Goal: Information Seeking & Learning: Learn about a topic

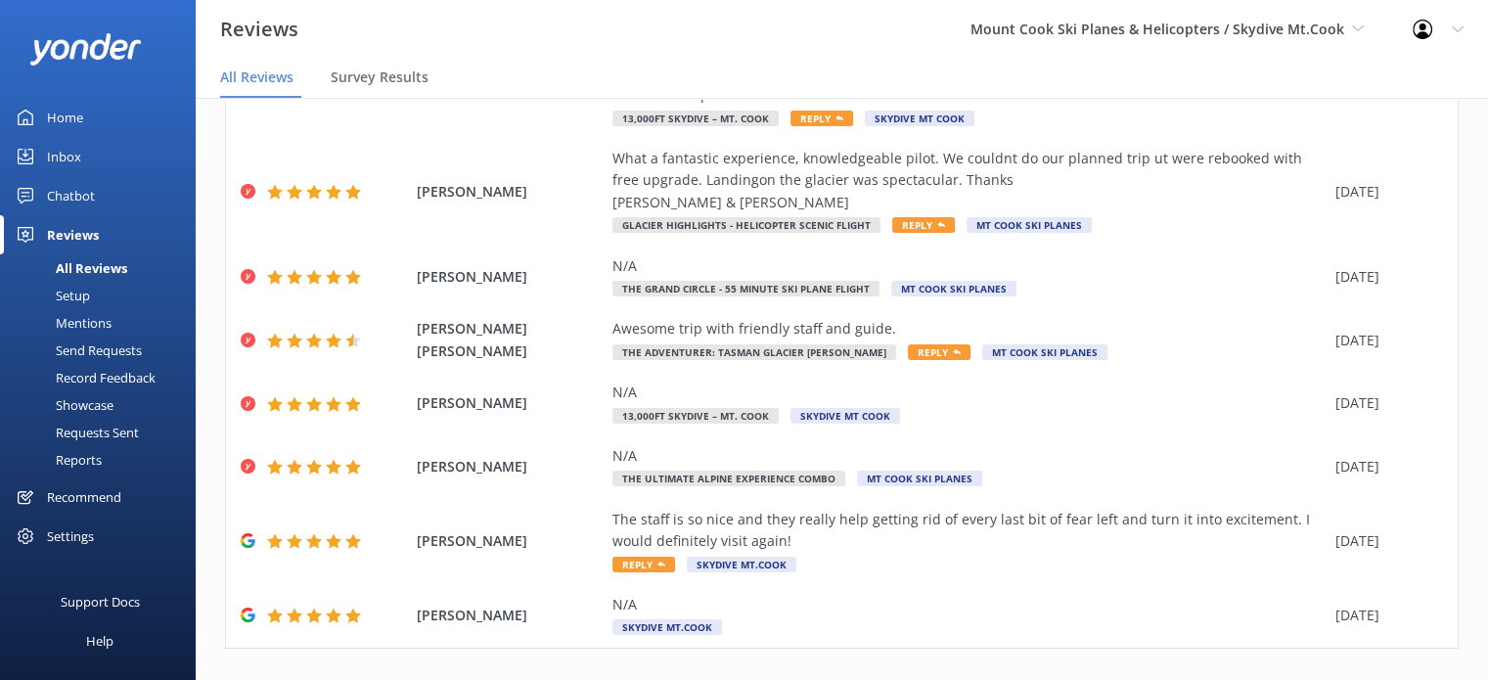
scroll to position [427, 0]
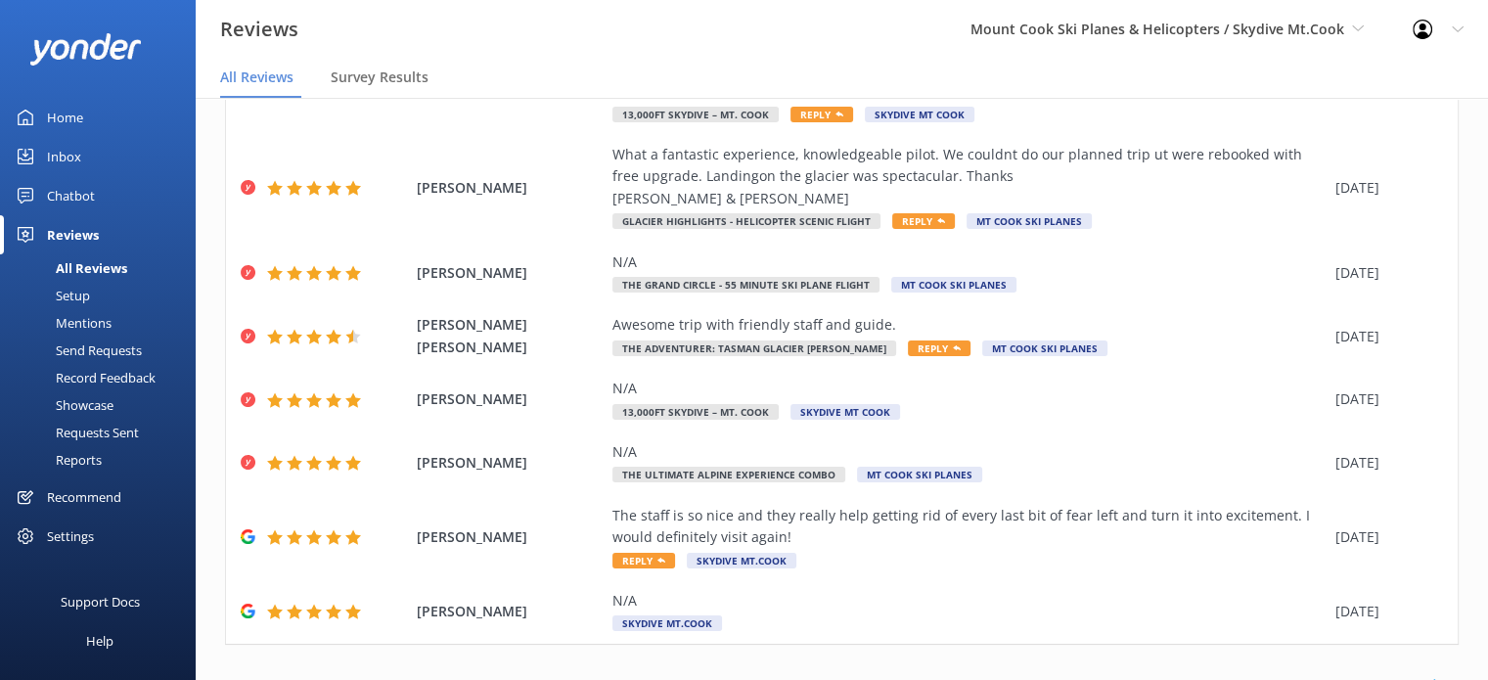
click at [1132, 677] on link "2" at bounding box center [1145, 686] width 26 height 19
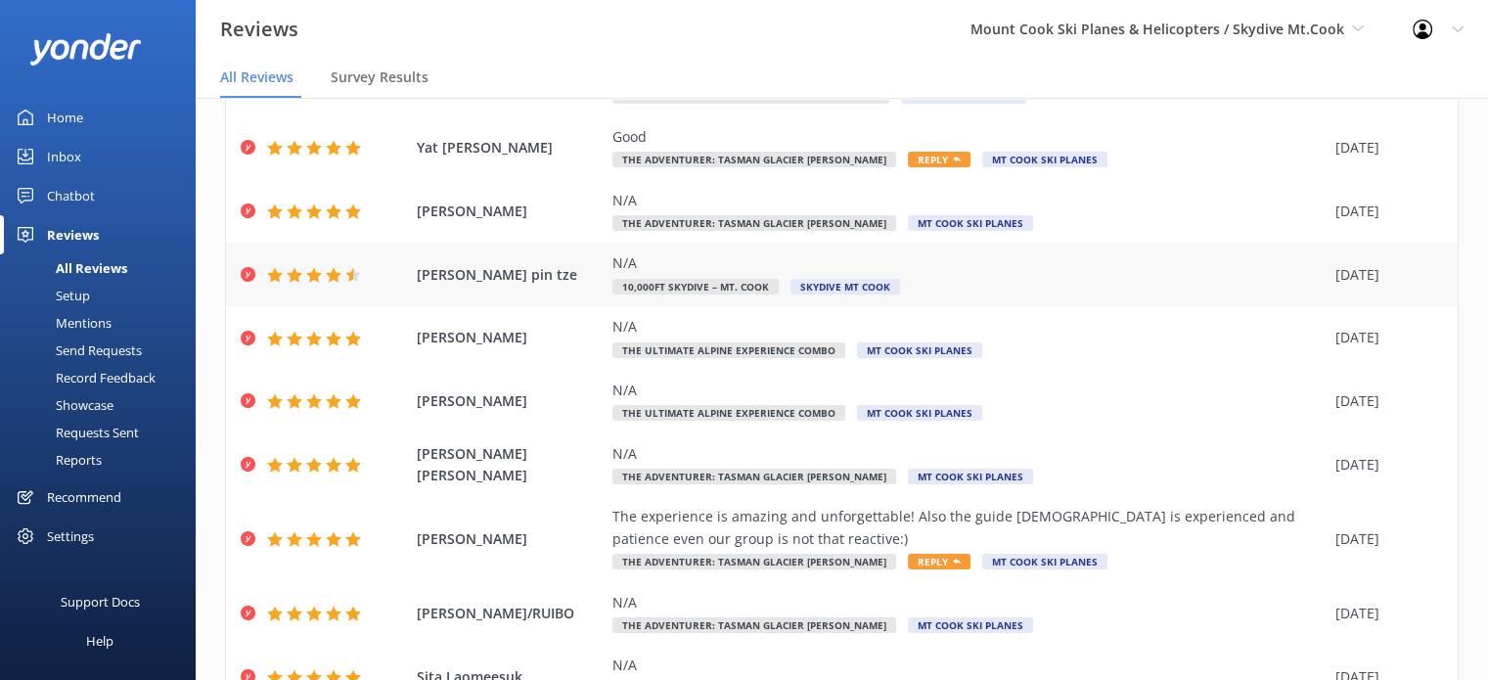
scroll to position [257, 0]
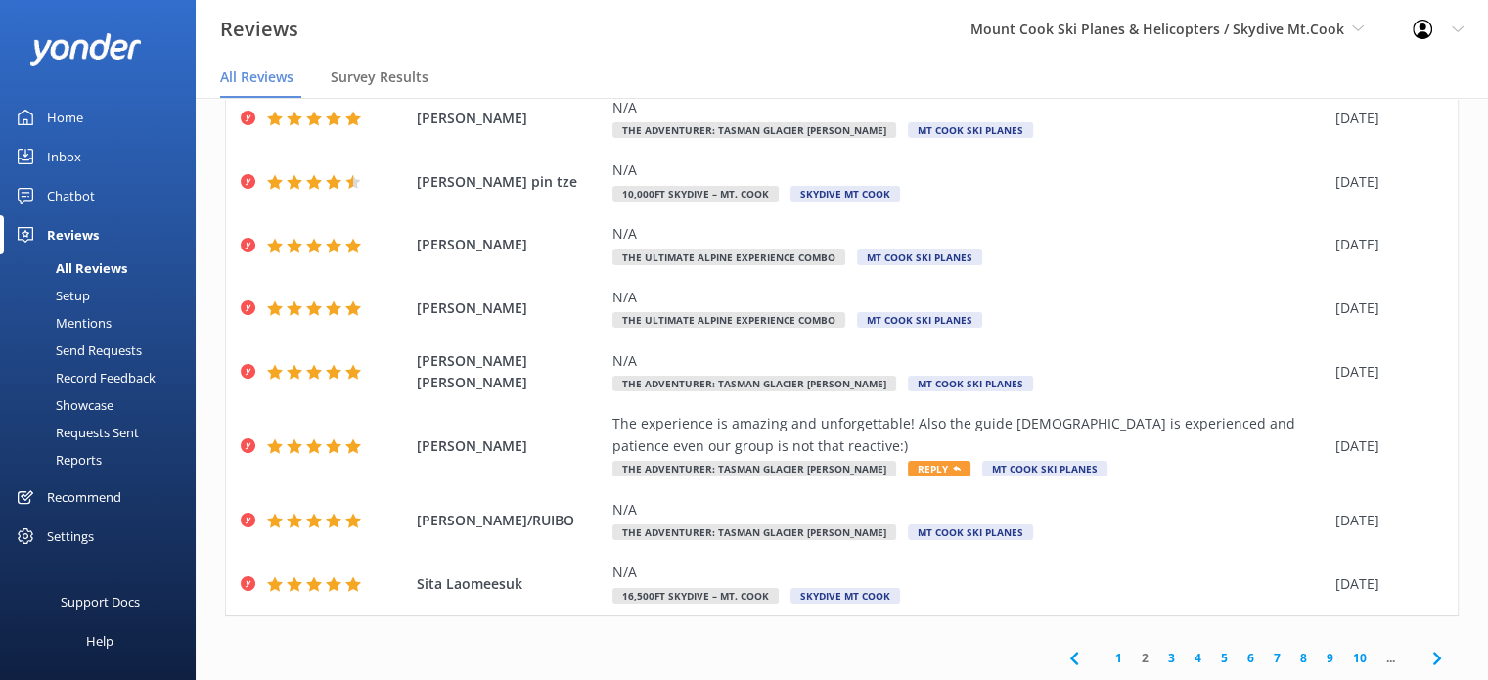
click at [1158, 660] on link "3" at bounding box center [1171, 658] width 26 height 19
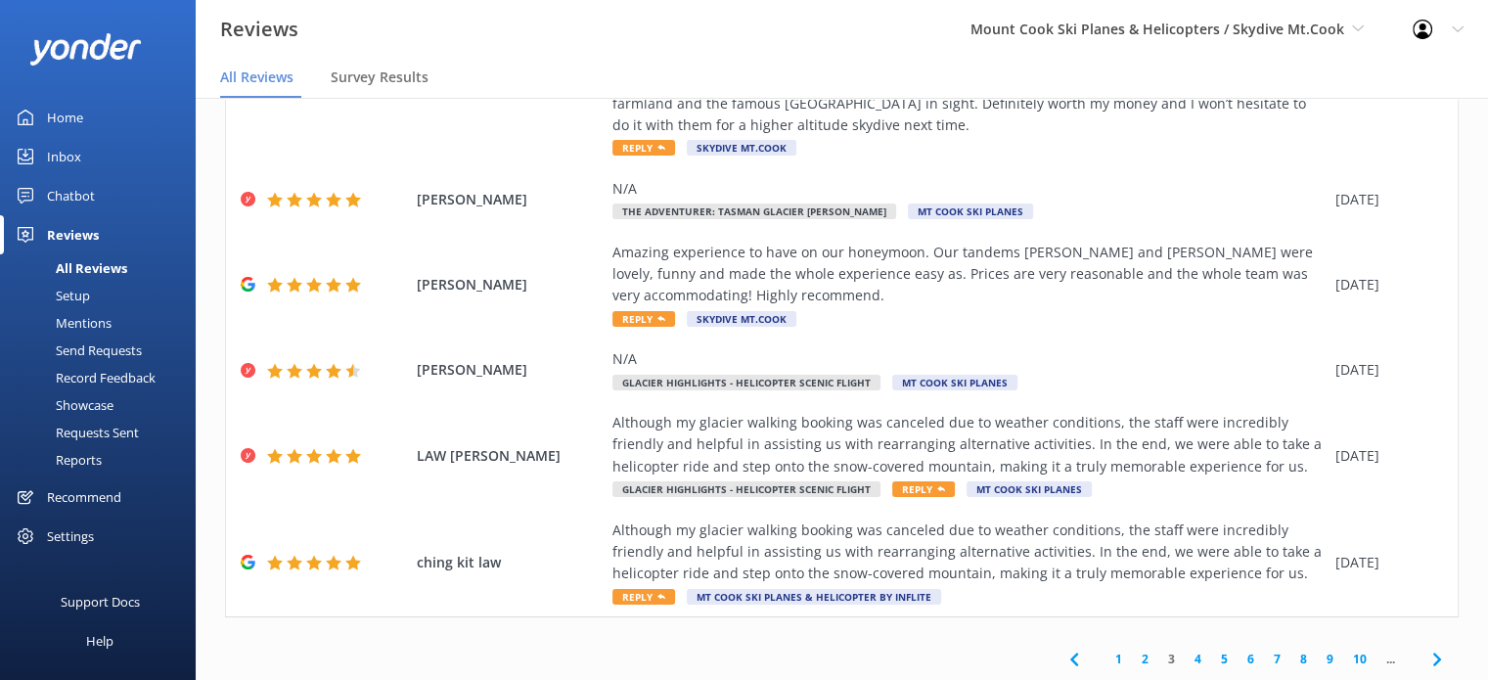
scroll to position [586, 0]
click at [1185, 660] on link "4" at bounding box center [1198, 658] width 26 height 19
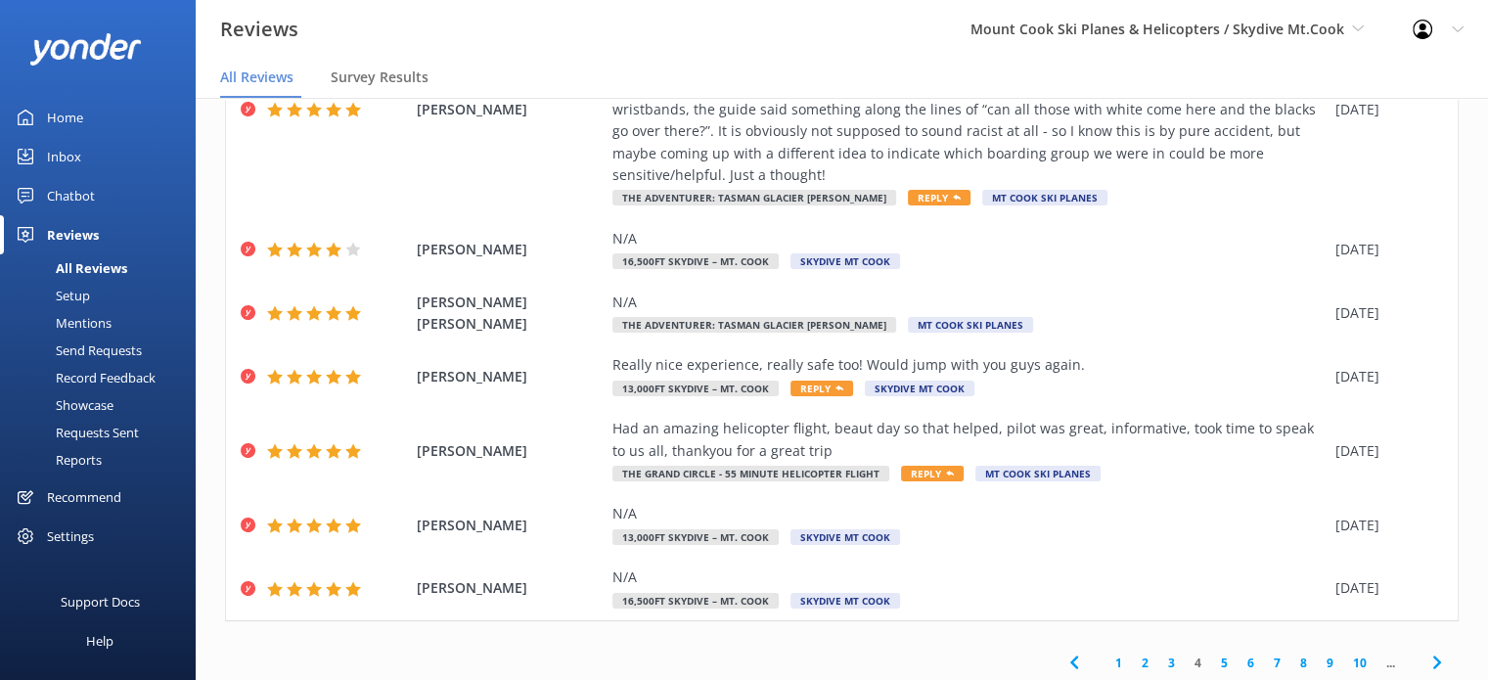
scroll to position [411, 0]
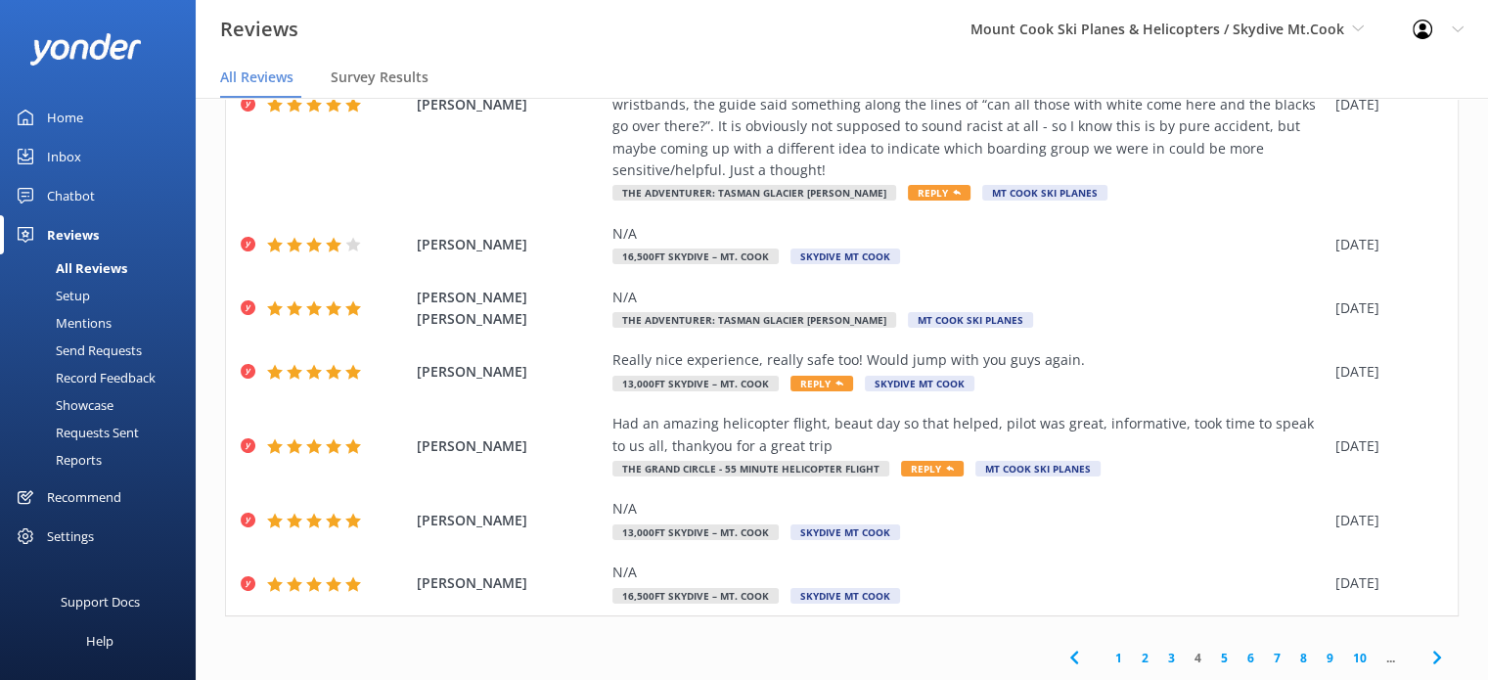
click at [1211, 657] on link "5" at bounding box center [1224, 658] width 26 height 19
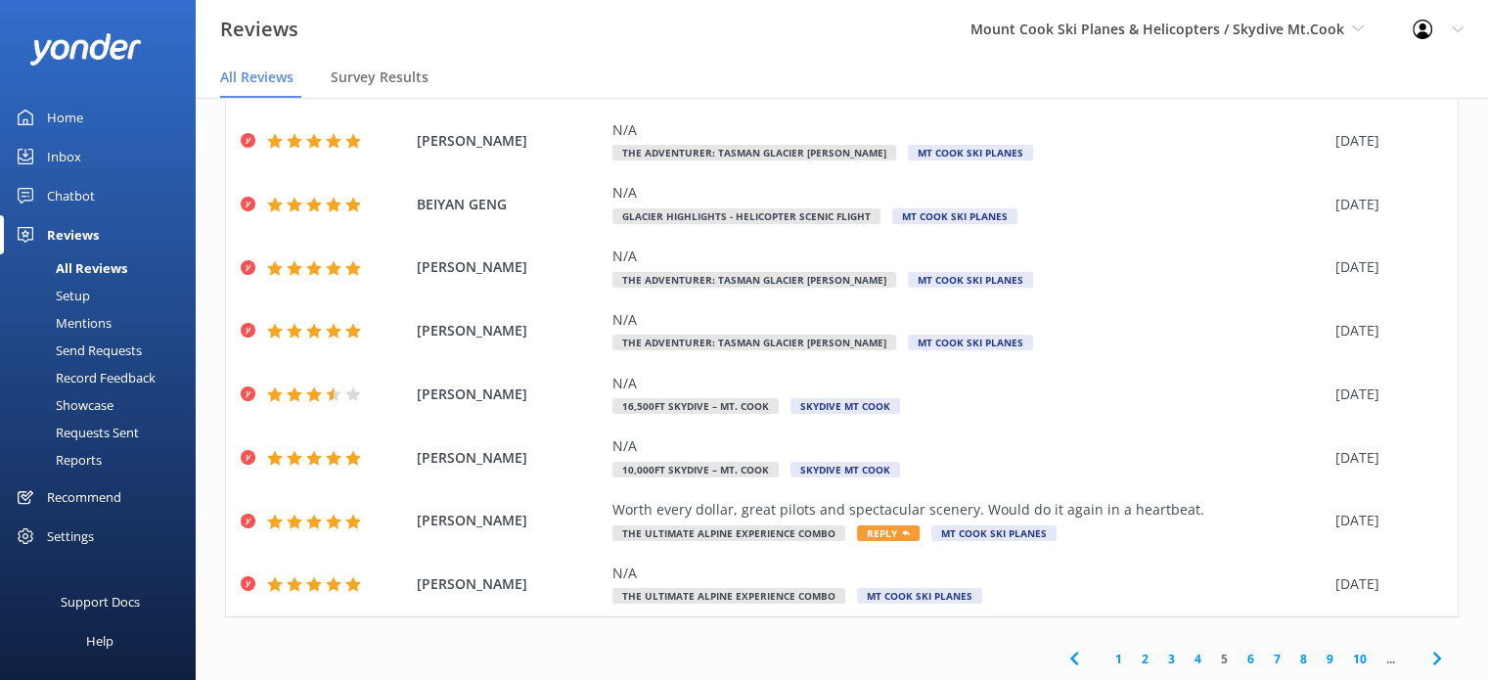
scroll to position [39, 0]
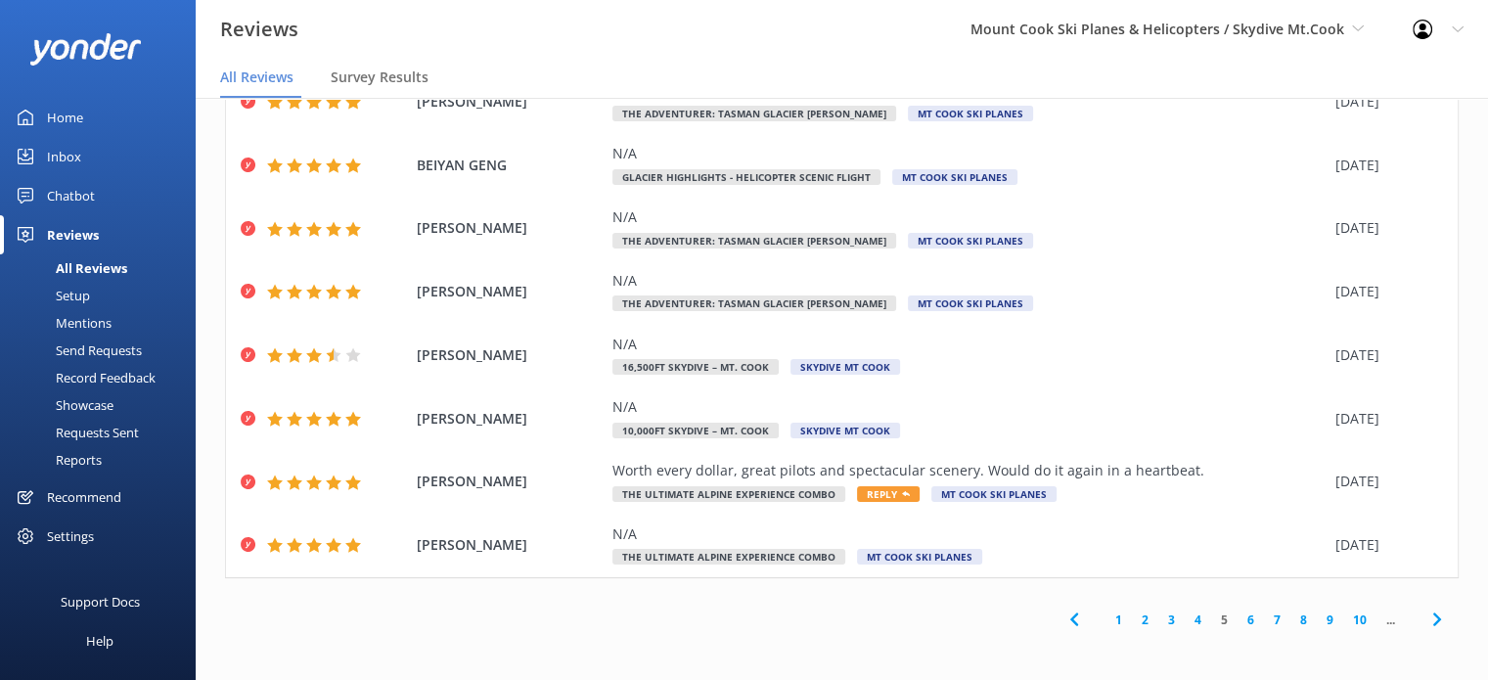
click at [1238, 618] on link "6" at bounding box center [1251, 620] width 26 height 19
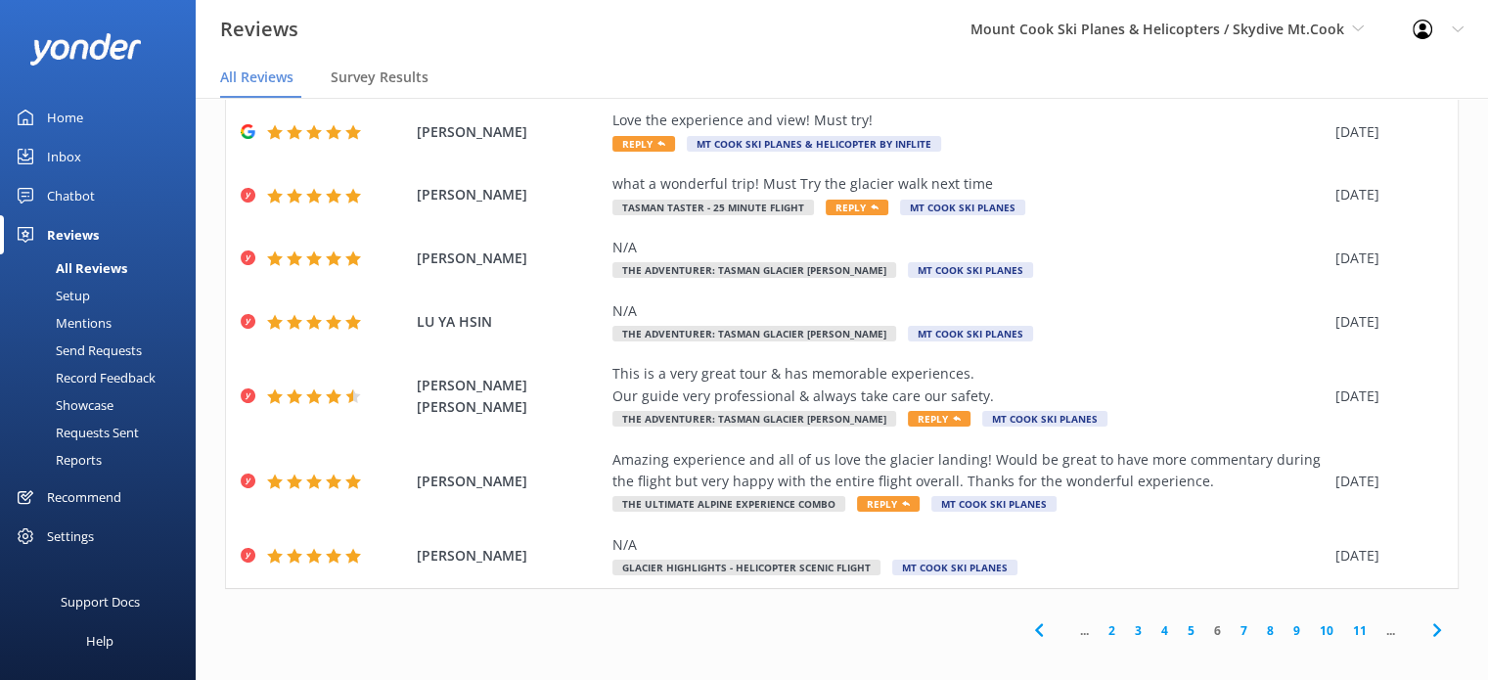
scroll to position [272, 0]
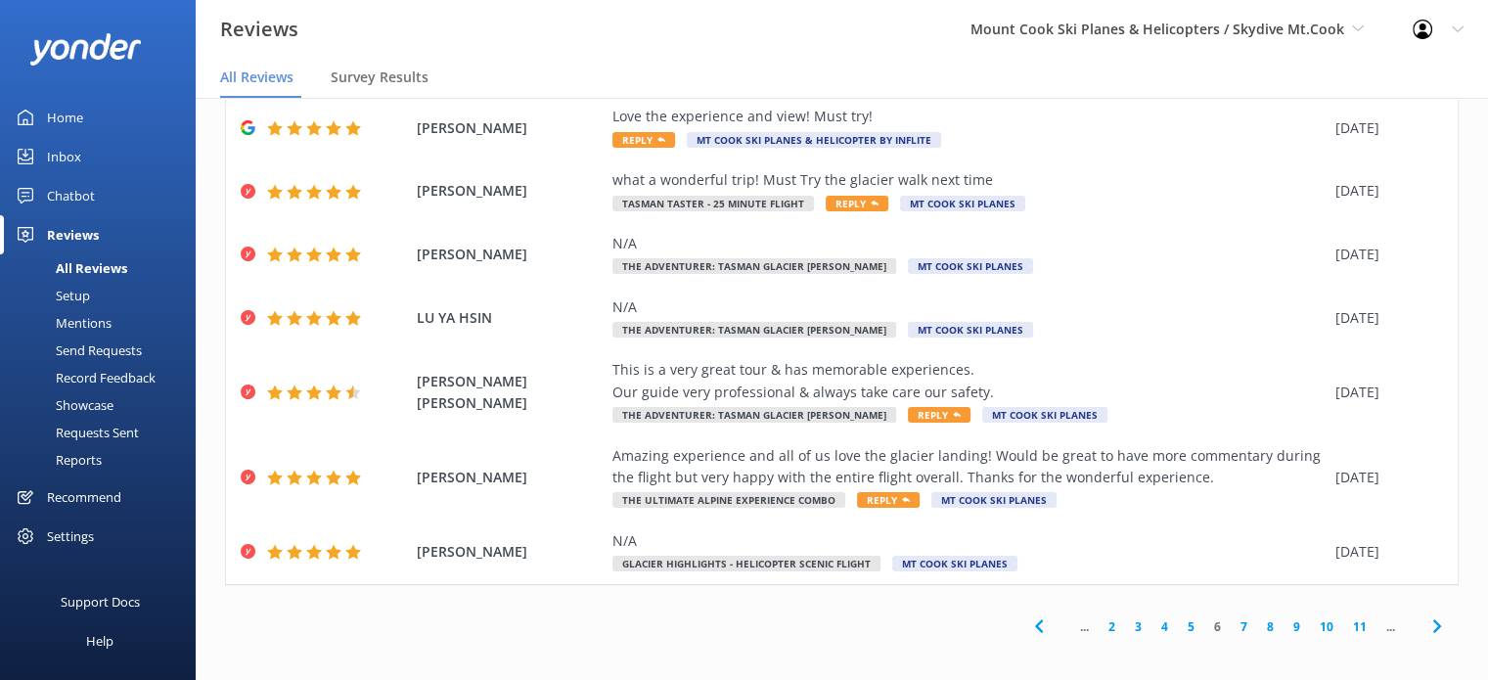
click at [1231, 625] on link "7" at bounding box center [1244, 626] width 26 height 19
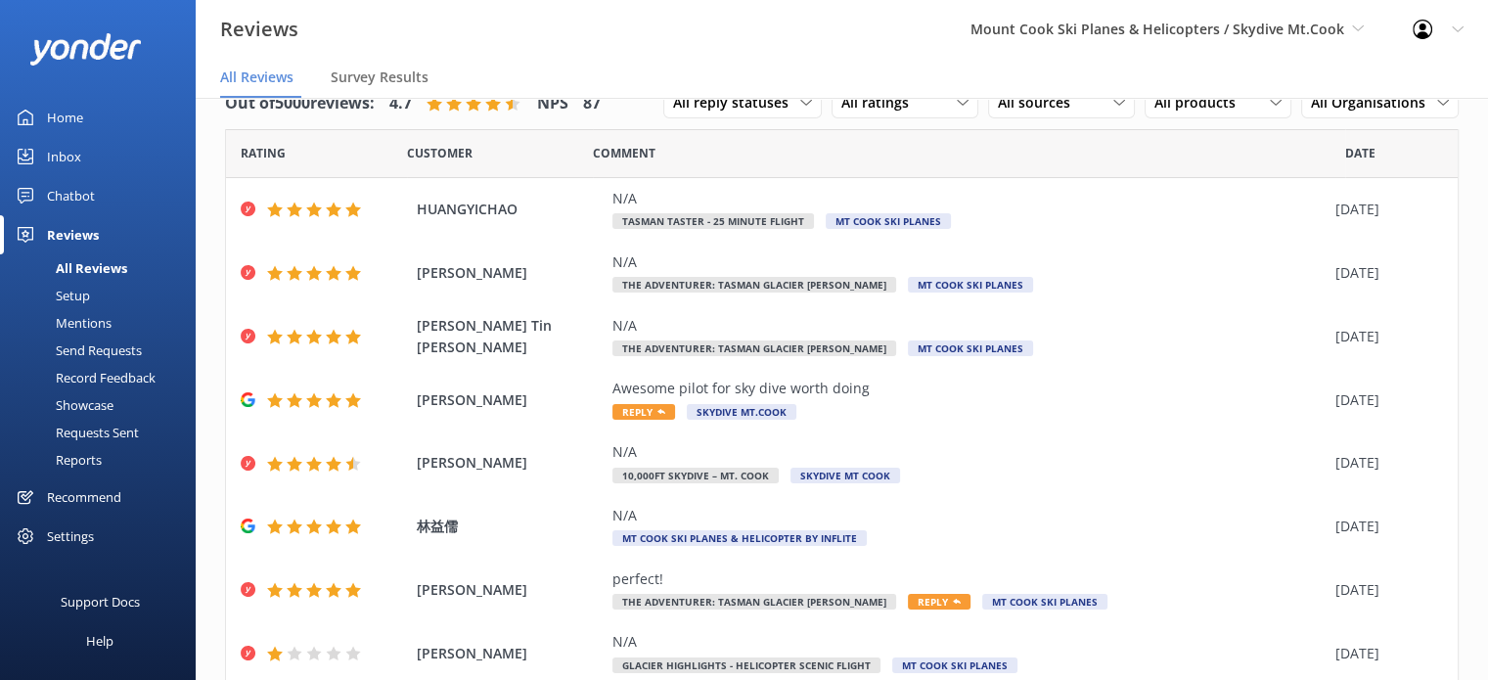
scroll to position [257, 0]
